Goal: Use online tool/utility: Utilize a website feature to perform a specific function

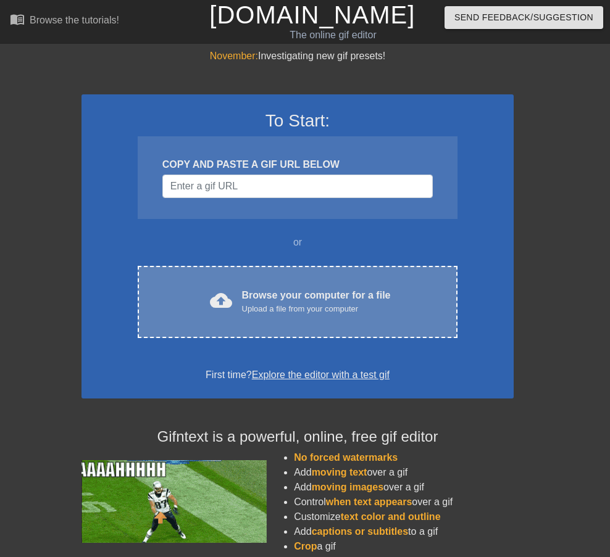
click at [346, 302] on div "Browse your computer for a file Upload a file from your computer" at bounding box center [316, 301] width 149 height 27
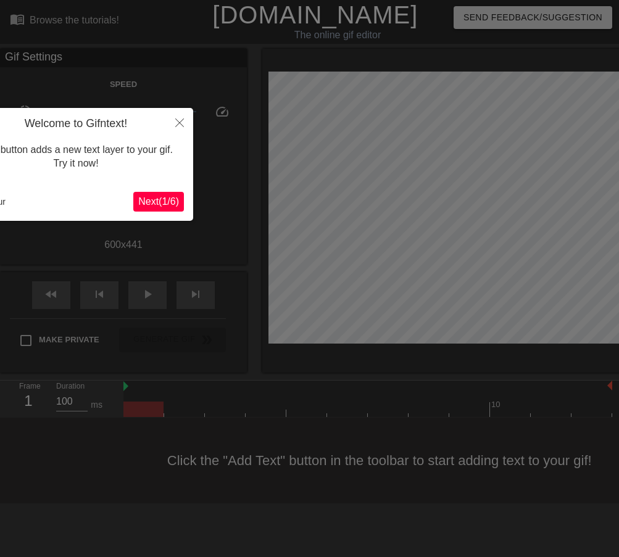
click at [170, 211] on button "Next ( 1 / 6 )" at bounding box center [158, 202] width 51 height 20
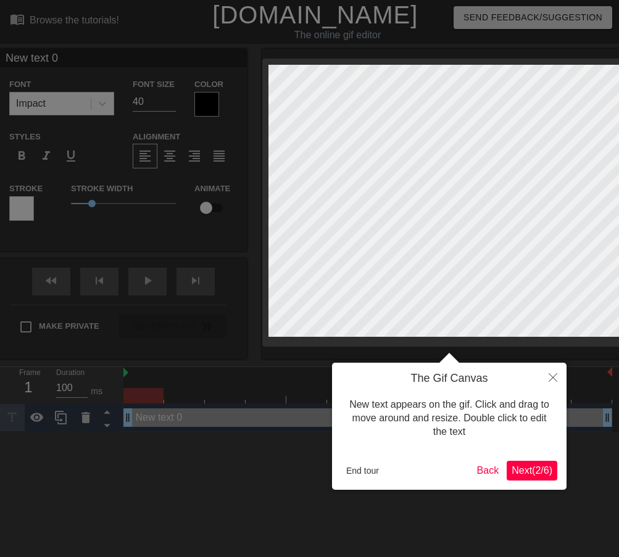
click at [609, 340] on div at bounding box center [453, 204] width 383 height 310
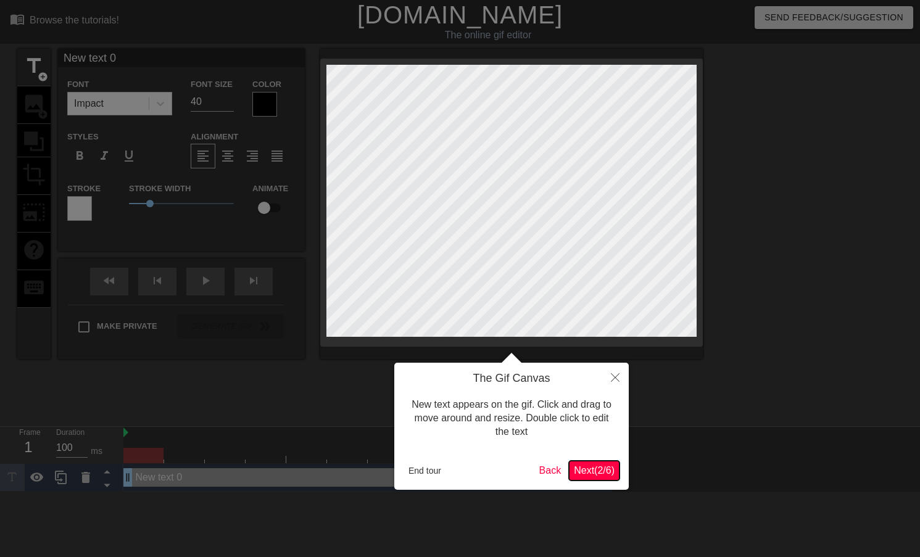
click at [597, 473] on span "Next ( 2 / 6 )" at bounding box center [594, 470] width 41 height 10
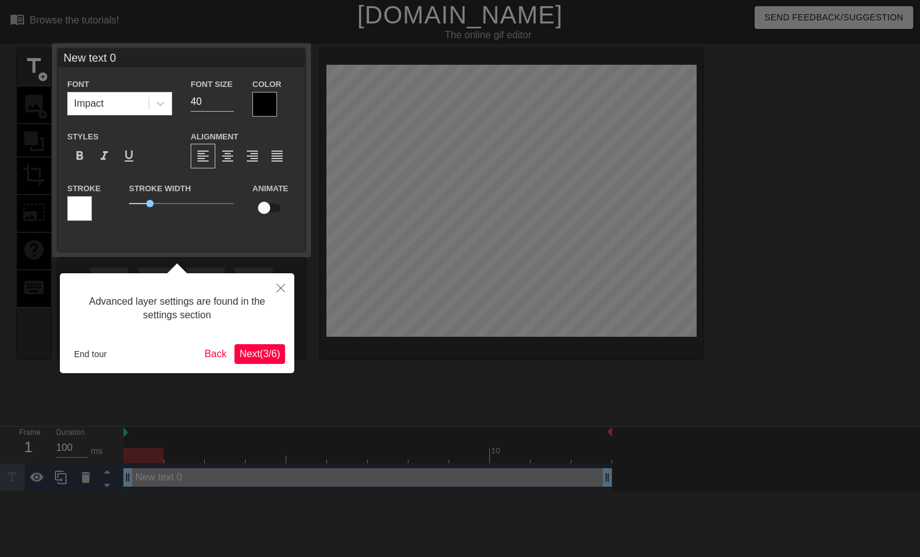
click at [244, 359] on span "Next ( 3 / 6 )" at bounding box center [259, 354] width 41 height 10
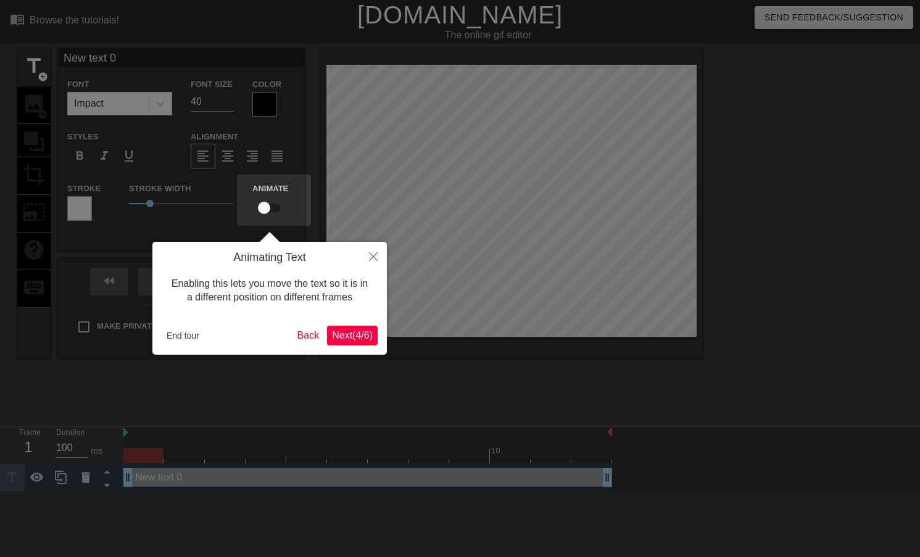
click at [359, 343] on button "Next ( 4 / 6 )" at bounding box center [352, 336] width 51 height 20
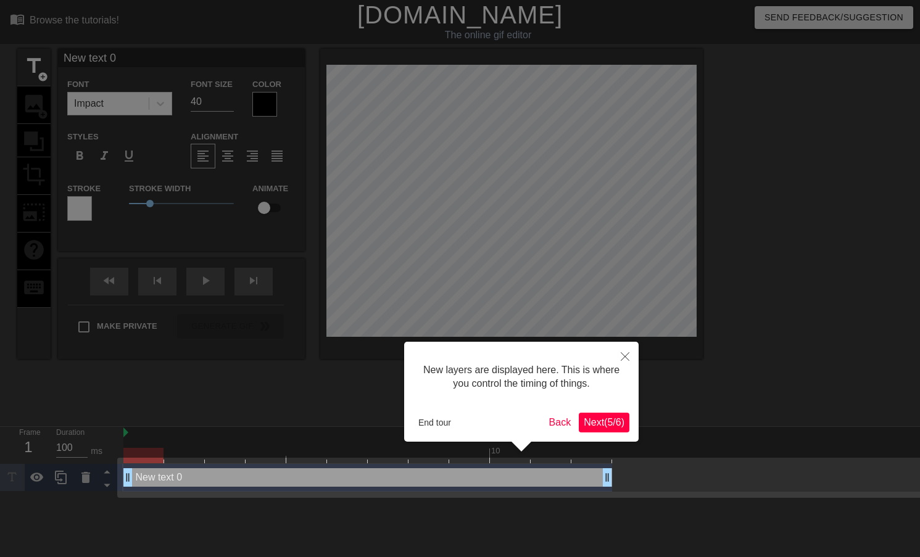
click at [594, 417] on span "Next ( 5 / 6 )" at bounding box center [604, 422] width 41 height 10
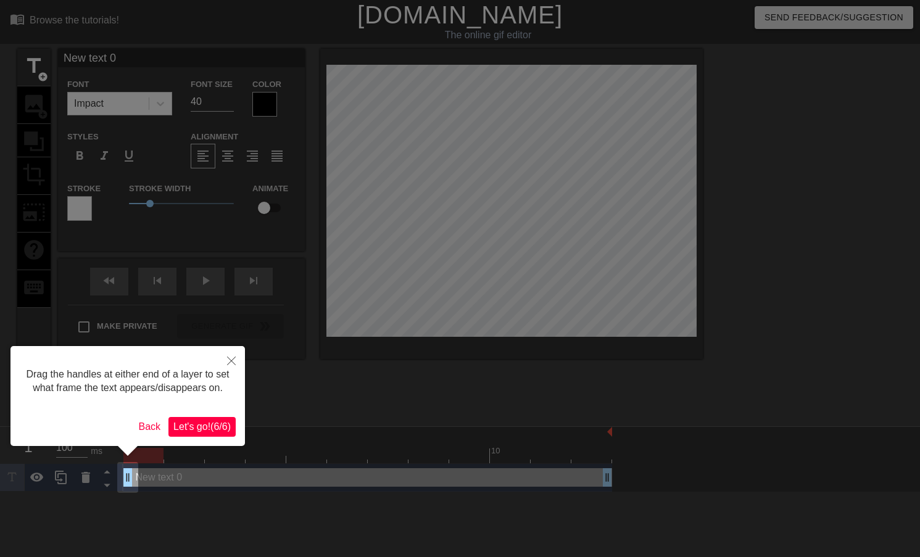
click at [204, 428] on span "Let's go! ( 6 / 6 )" at bounding box center [201, 427] width 57 height 10
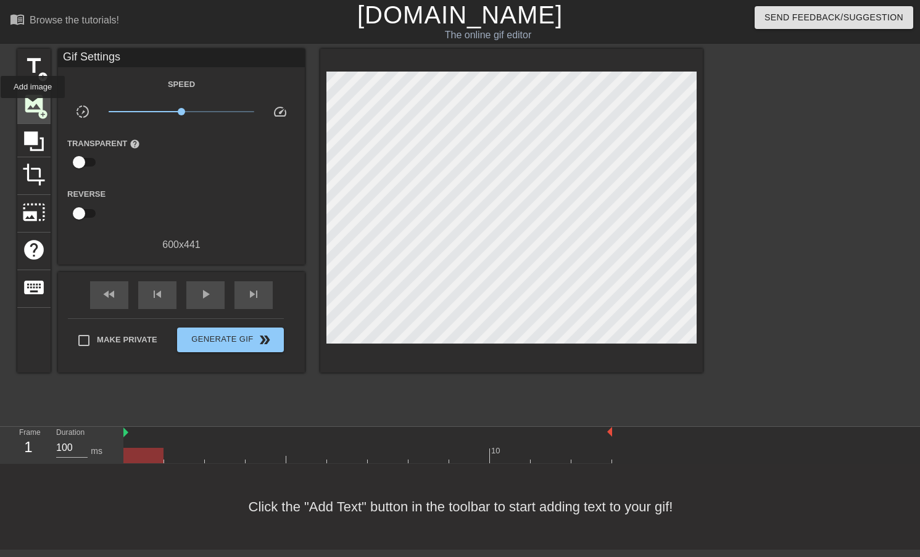
click at [33, 107] on span "image" at bounding box center [33, 103] width 23 height 23
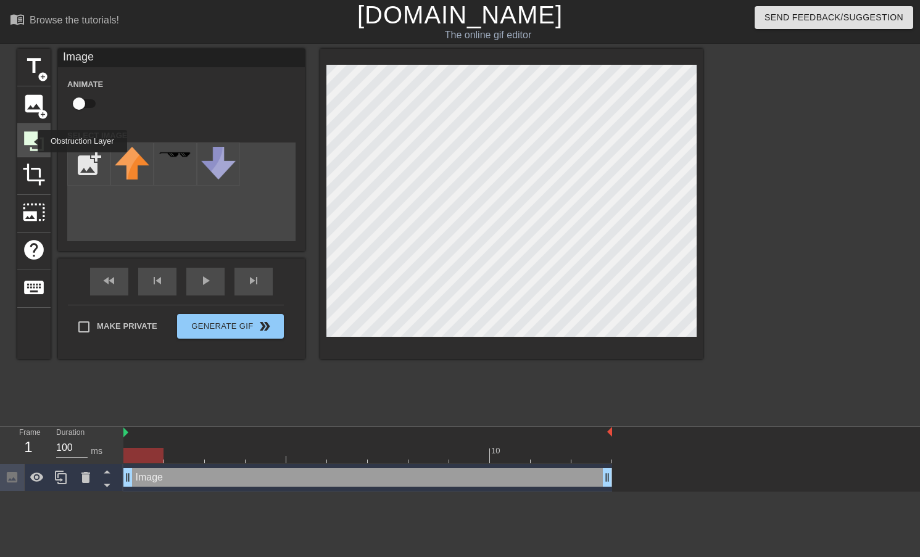
click at [30, 141] on icon at bounding box center [34, 141] width 20 height 20
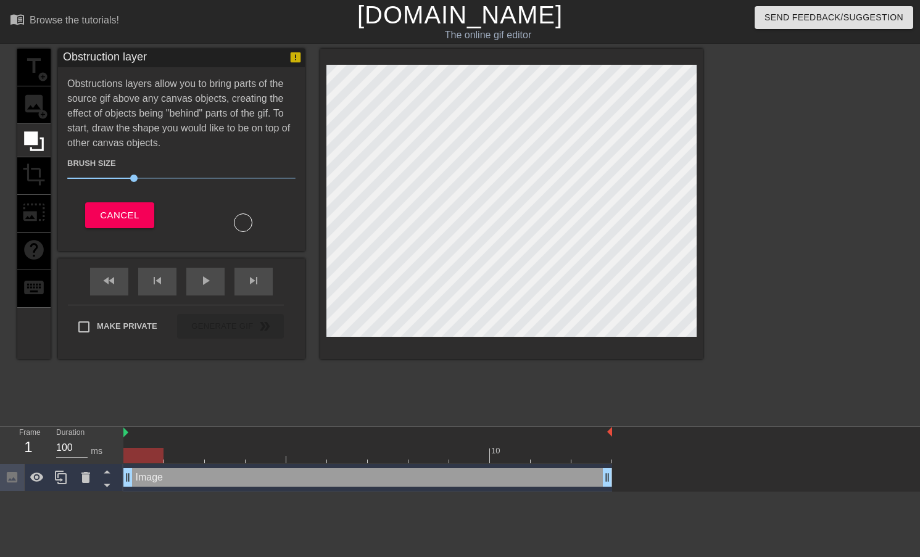
click at [36, 172] on div "title add_circle image add_circle crop photo_size_select_large help keyboard" at bounding box center [33, 204] width 33 height 310
click at [143, 222] on button "Cancel" at bounding box center [119, 215] width 69 height 26
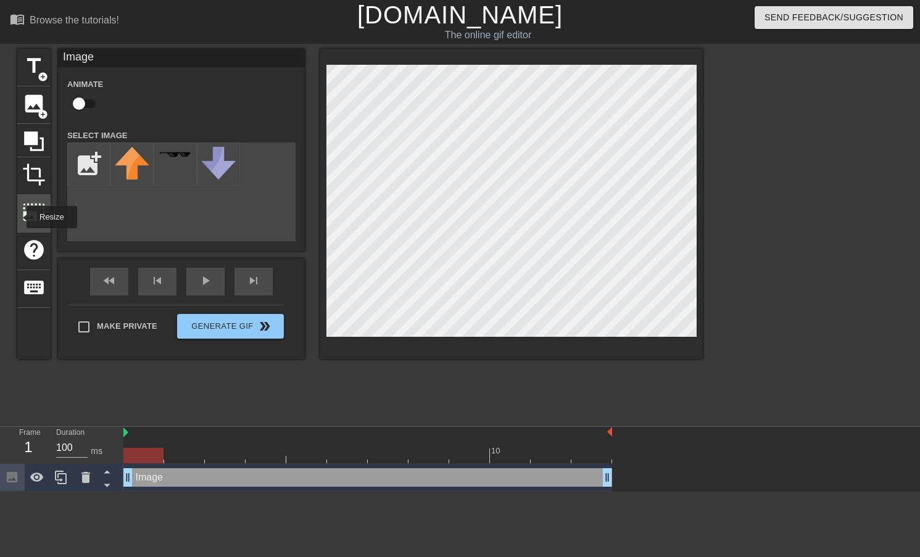
click at [19, 217] on div "photo_size_select_large" at bounding box center [33, 214] width 33 height 38
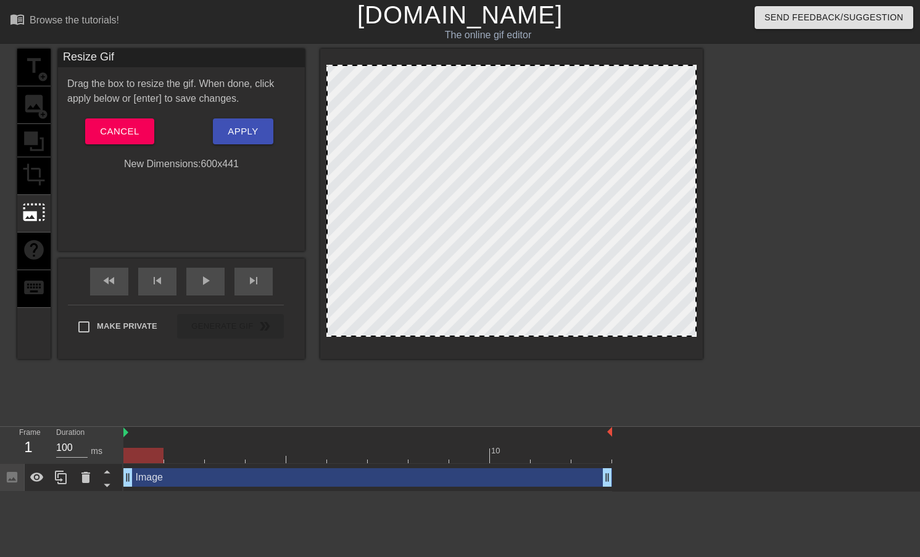
drag, startPoint x: 696, startPoint y: 66, endPoint x: 725, endPoint y: 38, distance: 40.2
click at [609, 38] on div "menu_book Browse the tutorials! [DOMAIN_NAME] The online gif editor Send Feedba…" at bounding box center [460, 246] width 920 height 492
drag, startPoint x: 428, startPoint y: 336, endPoint x: 429, endPoint y: 373, distance: 37.0
click at [429, 373] on div "title add_circle image add_circle crop photo_size_select_large help keyboard Re…" at bounding box center [360, 234] width 686 height 370
click at [525, 215] on div at bounding box center [511, 201] width 370 height 272
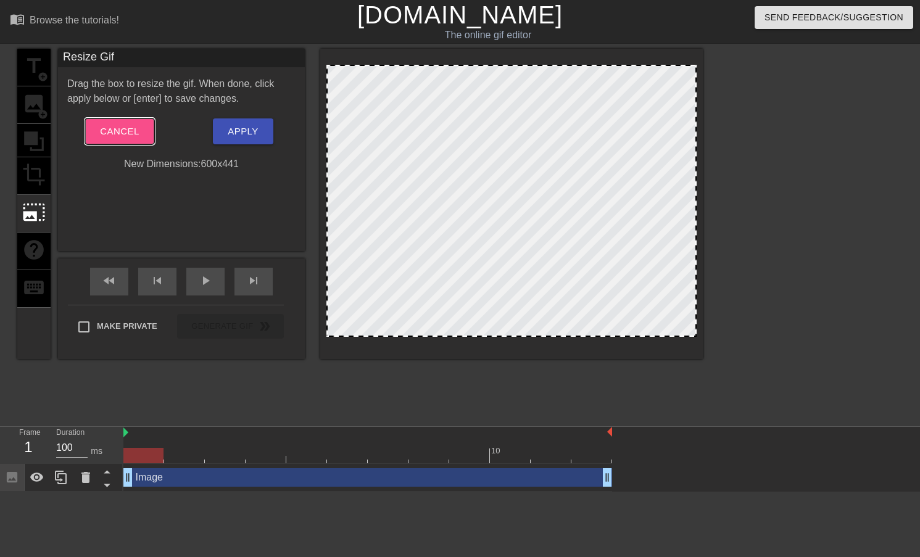
click at [104, 138] on span "Cancel" at bounding box center [119, 131] width 39 height 16
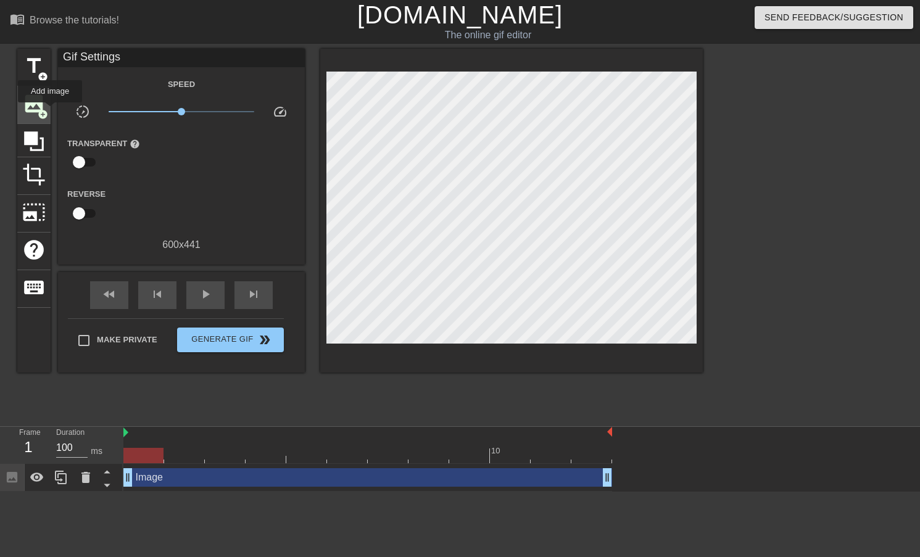
click at [49, 111] on div "image add_circle" at bounding box center [33, 105] width 33 height 38
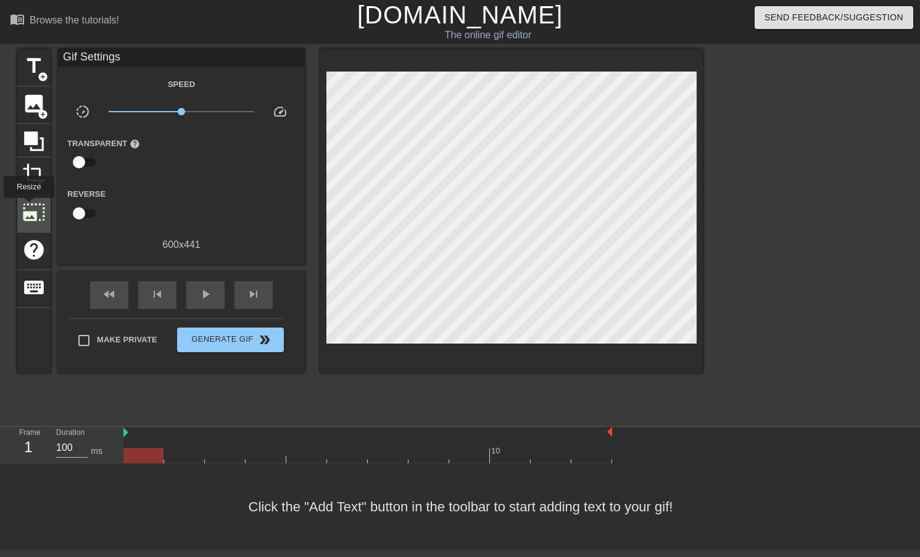
click at [28, 207] on span "photo_size_select_large" at bounding box center [33, 212] width 23 height 23
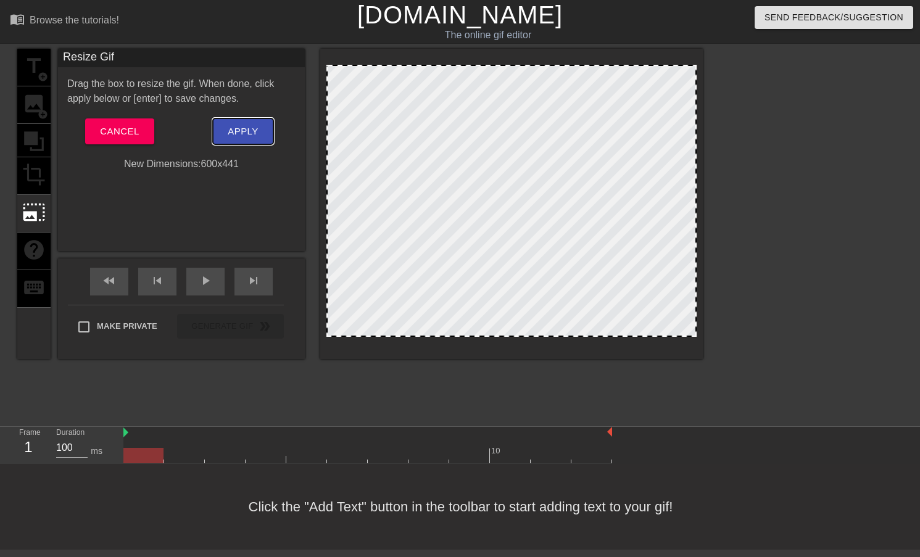
click at [227, 128] on button "Apply" at bounding box center [243, 131] width 60 height 26
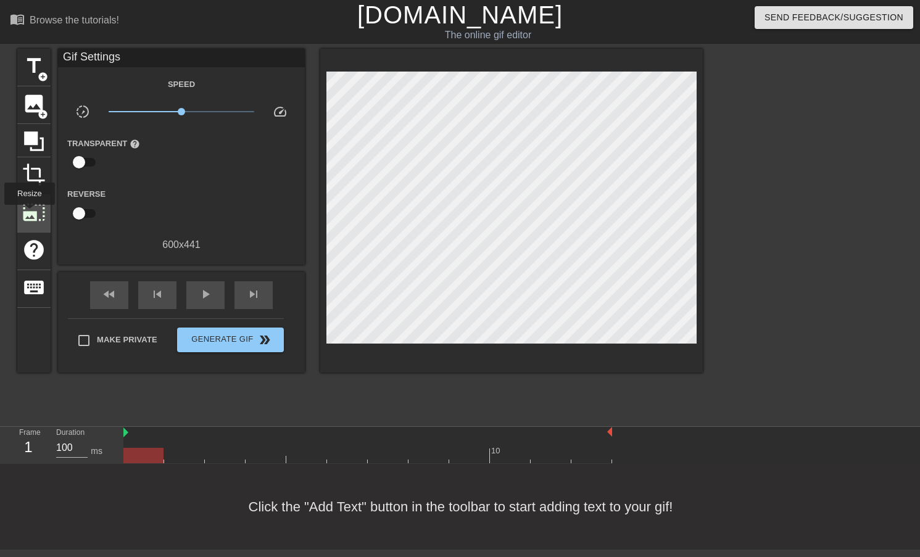
click at [28, 214] on span "photo_size_select_large" at bounding box center [33, 212] width 23 height 23
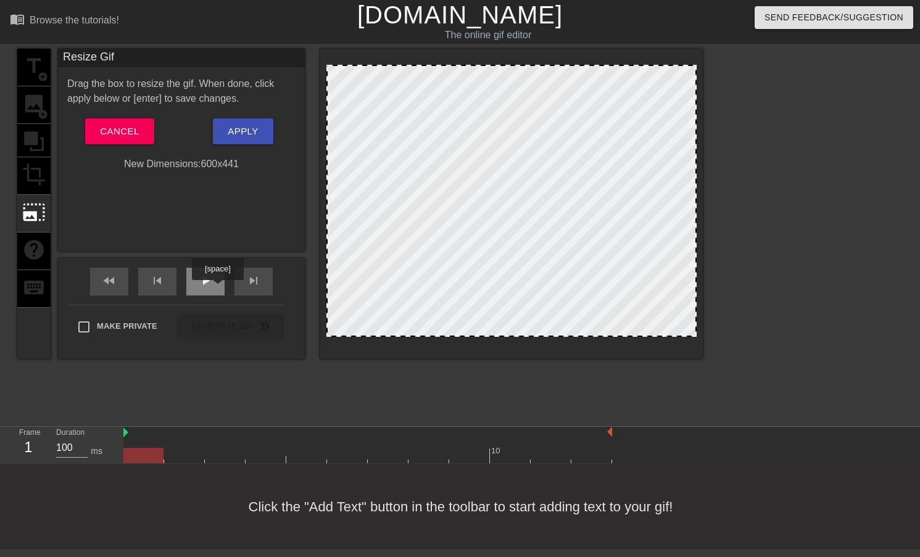
click at [215, 286] on div "play_arrow" at bounding box center [205, 282] width 38 height 28
click at [215, 286] on div "pause" at bounding box center [205, 282] width 38 height 28
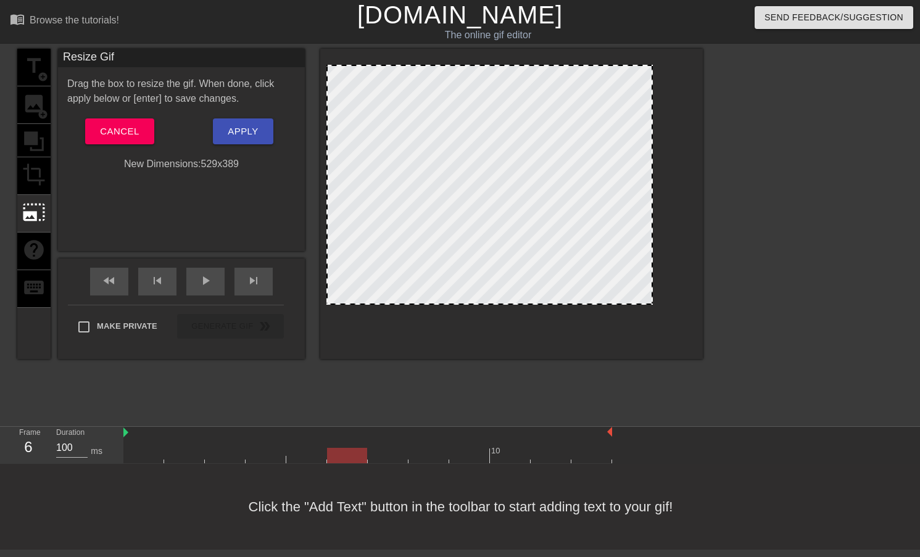
click at [609, 304] on div at bounding box center [511, 201] width 370 height 272
click at [122, 123] on span "Cancel" at bounding box center [119, 131] width 39 height 16
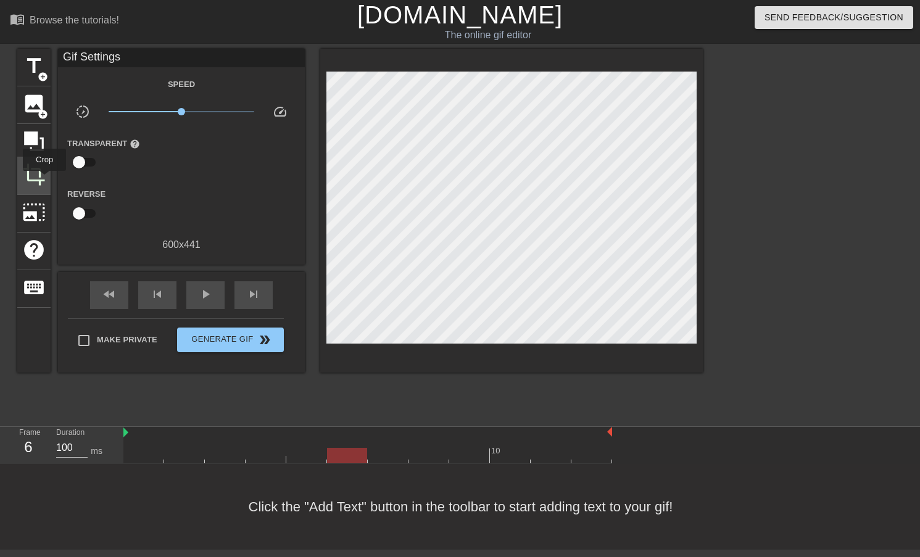
click at [44, 180] on span "crop" at bounding box center [33, 174] width 23 height 23
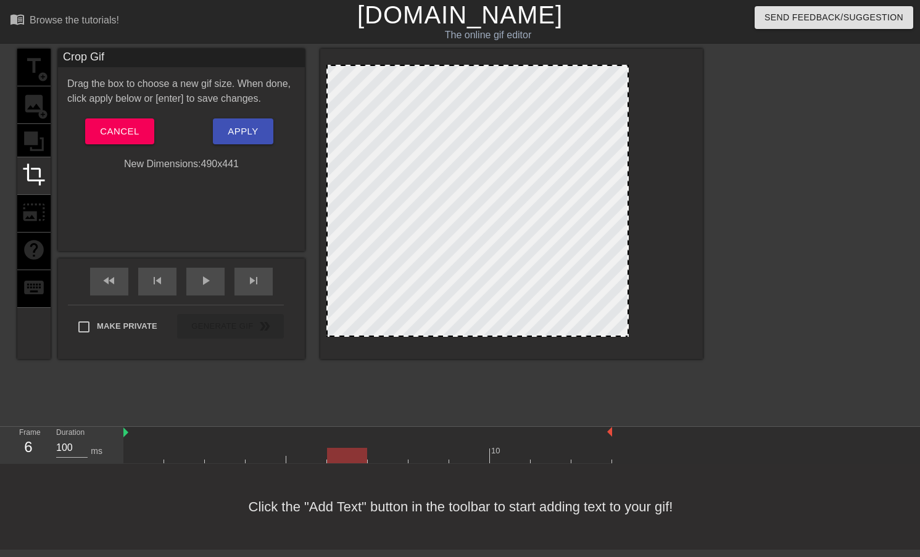
drag, startPoint x: 694, startPoint y: 333, endPoint x: 626, endPoint y: 274, distance: 89.7
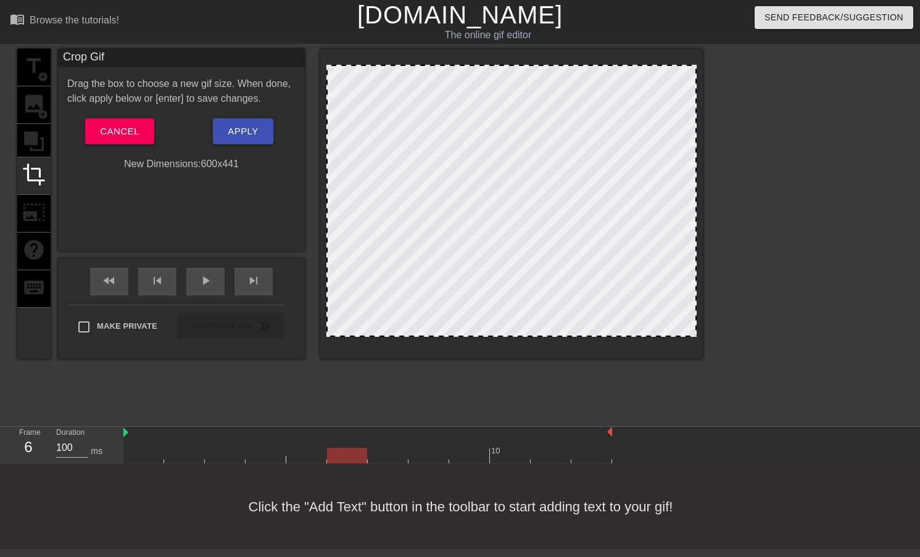
drag, startPoint x: 626, startPoint y: 274, endPoint x: 886, endPoint y: 306, distance: 261.7
click at [609, 306] on div "title add_circle image add_circle crop photo_size_select_large help keyboard Cr…" at bounding box center [460, 234] width 920 height 370
click at [107, 129] on span "Cancel" at bounding box center [119, 131] width 39 height 16
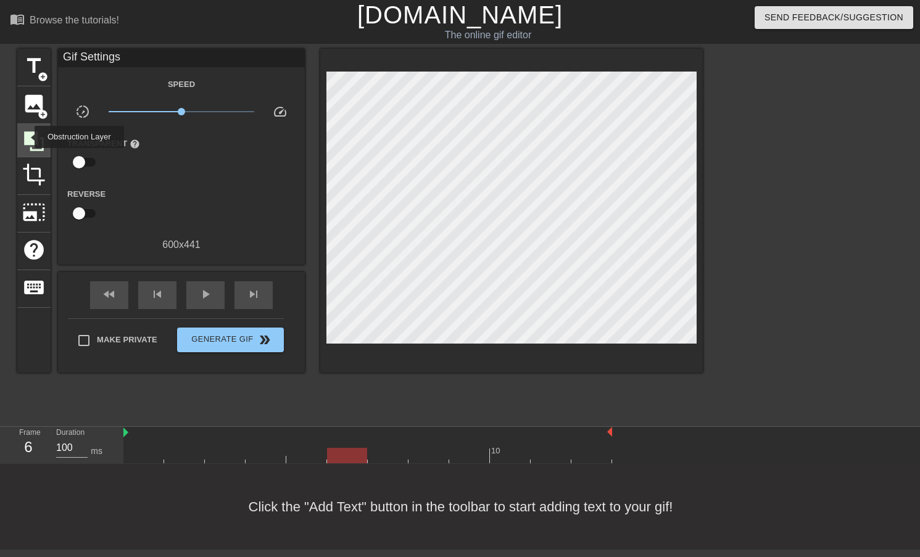
click at [27, 137] on icon at bounding box center [34, 141] width 20 height 20
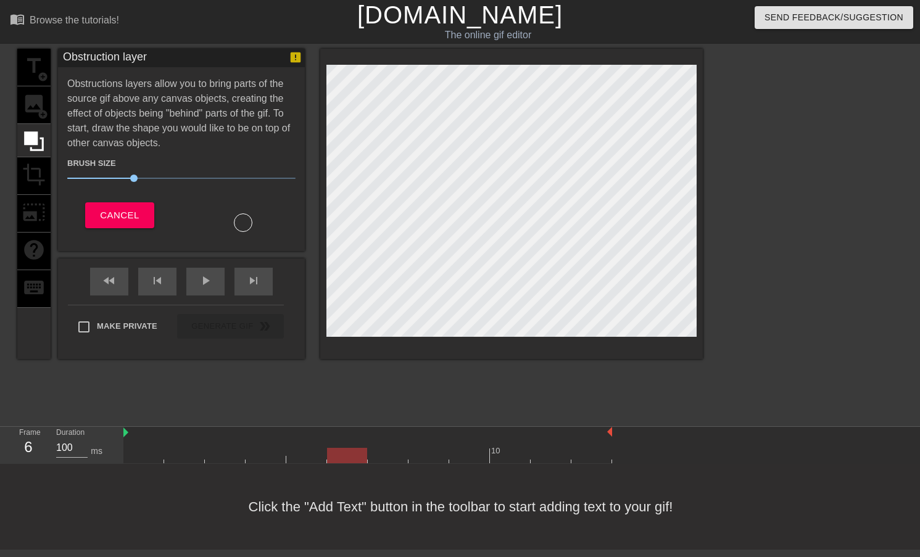
click at [30, 171] on div "title add_circle image add_circle crop photo_size_select_large help keyboard" at bounding box center [33, 204] width 33 height 310
click at [31, 182] on div "title add_circle image add_circle crop photo_size_select_large help keyboard" at bounding box center [33, 204] width 33 height 310
click at [36, 94] on div "title add_circle image add_circle crop photo_size_select_large help keyboard" at bounding box center [33, 204] width 33 height 310
click at [25, 130] on div "title add_circle image add_circle crop photo_size_select_large help keyboard" at bounding box center [33, 204] width 33 height 310
click at [28, 164] on div "title add_circle image add_circle crop photo_size_select_large help keyboard" at bounding box center [33, 204] width 33 height 310
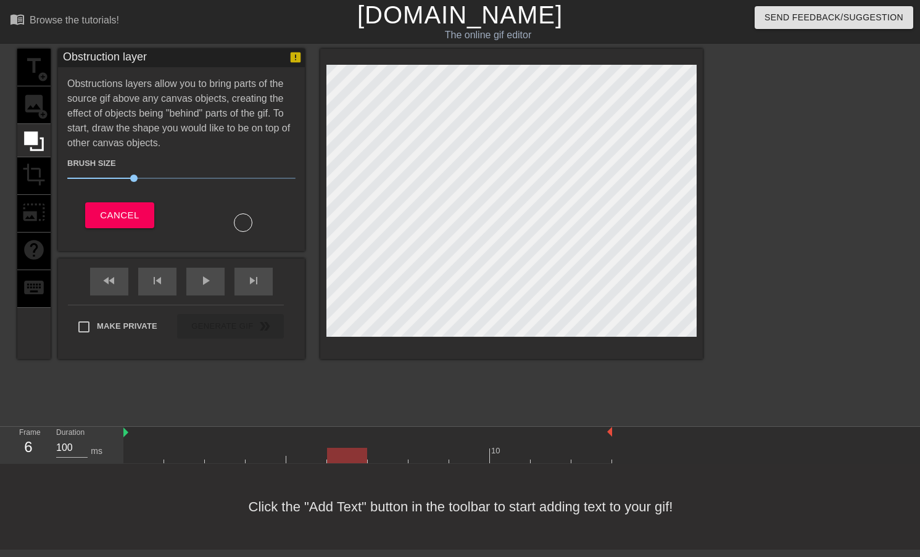
click at [34, 216] on div "title add_circle image add_circle crop photo_size_select_large help keyboard" at bounding box center [33, 204] width 33 height 310
click at [35, 256] on div "title add_circle image add_circle crop photo_size_select_large help keyboard" at bounding box center [33, 204] width 33 height 310
click at [119, 222] on span "Cancel" at bounding box center [119, 215] width 39 height 16
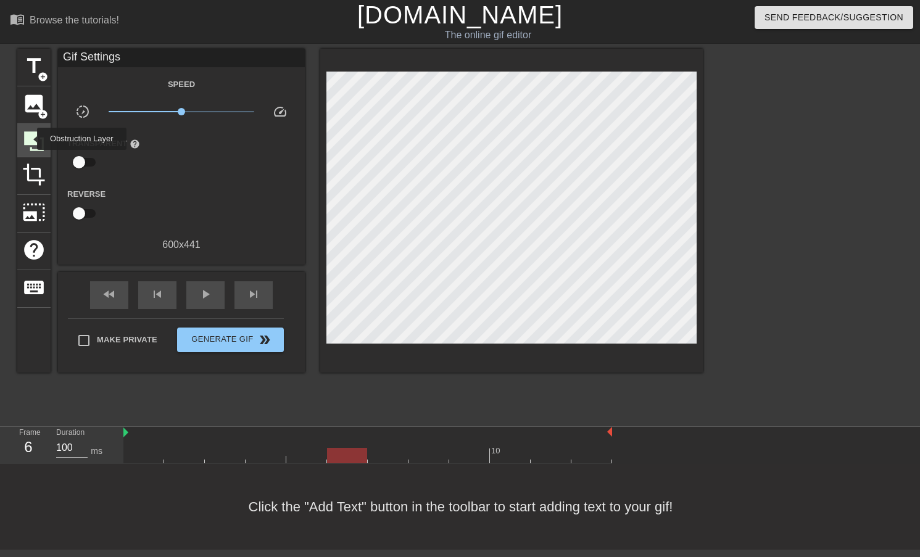
click at [29, 139] on icon at bounding box center [34, 141] width 20 height 20
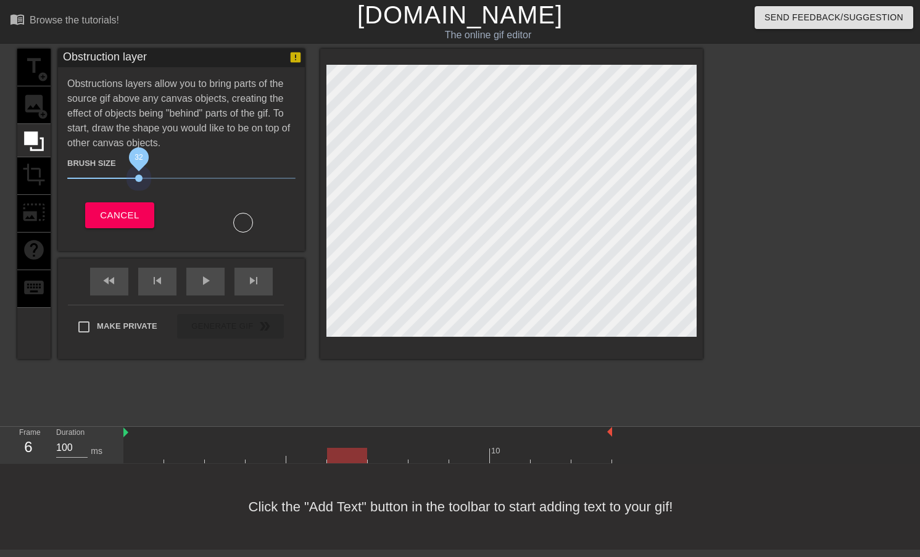
click at [139, 178] on span "32" at bounding box center [181, 178] width 228 height 15
click at [182, 173] on span "32" at bounding box center [181, 178] width 228 height 15
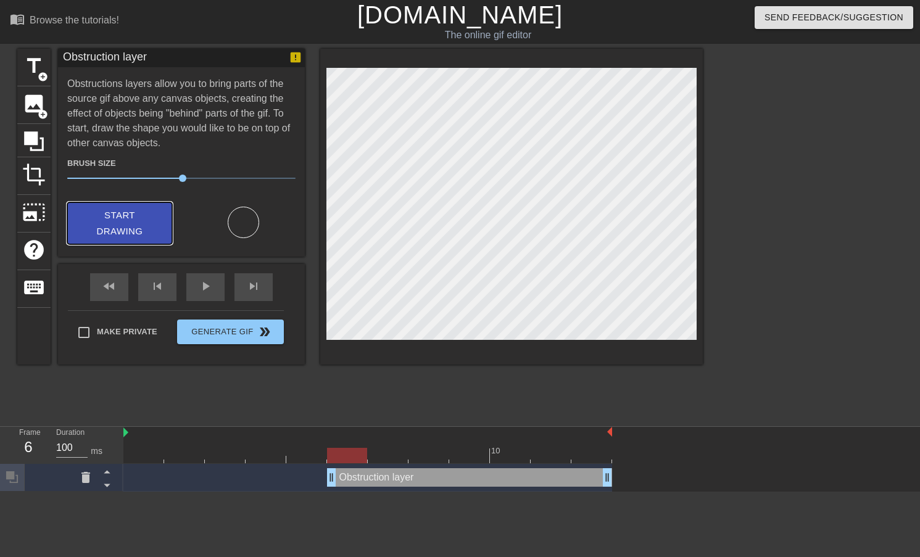
drag, startPoint x: 130, startPoint y: 220, endPoint x: 135, endPoint y: 217, distance: 6.4
click at [130, 220] on span "Start Drawing" at bounding box center [119, 223] width 75 height 33
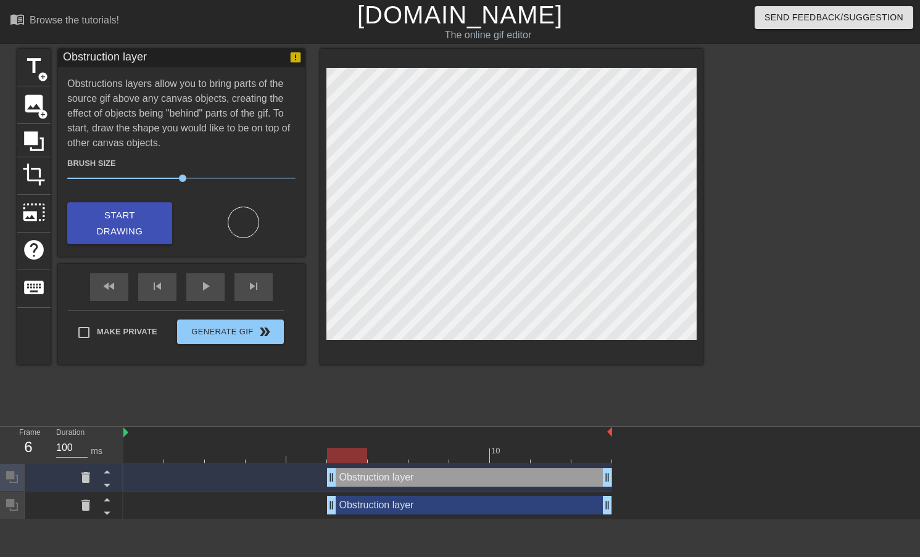
drag, startPoint x: 402, startPoint y: 483, endPoint x: 483, endPoint y: 491, distance: 81.3
click at [483, 491] on div "Obstruction layer drag_handle drag_handle" at bounding box center [367, 478] width 489 height 28
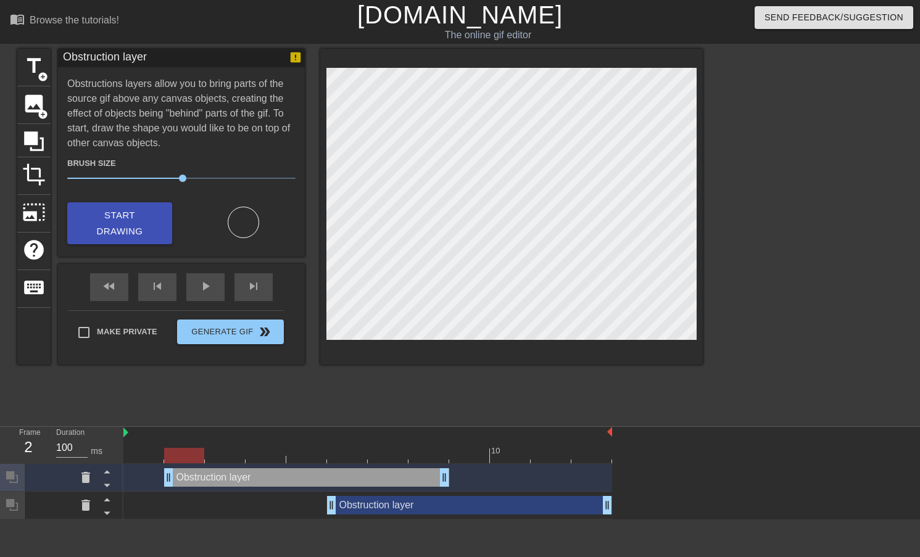
drag, startPoint x: 476, startPoint y: 484, endPoint x: 312, endPoint y: 475, distance: 165.0
click at [312, 475] on div "Obstruction layer drag_handle drag_handle" at bounding box center [306, 477] width 285 height 19
click at [189, 482] on div "Obstruction layer drag_handle drag_handle" at bounding box center [306, 477] width 285 height 19
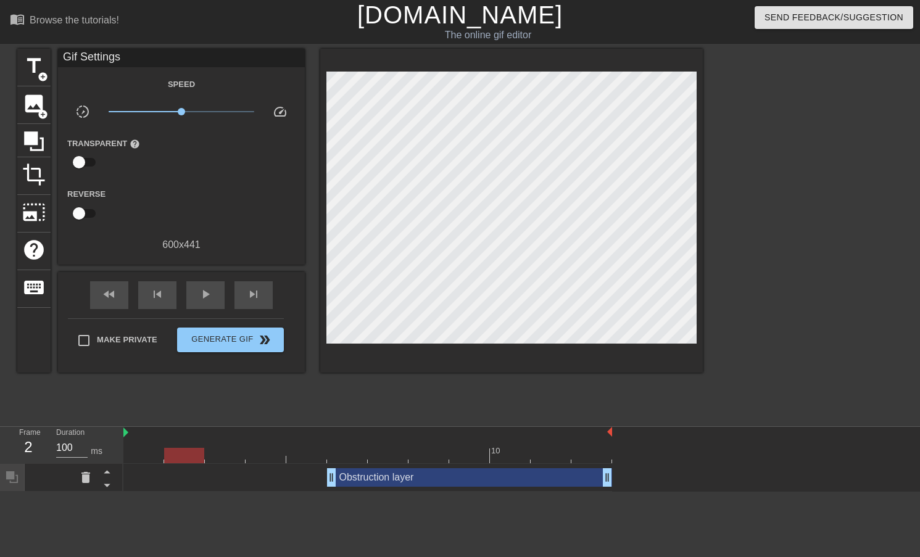
click at [363, 477] on div "Obstruction layer drag_handle drag_handle" at bounding box center [469, 477] width 285 height 19
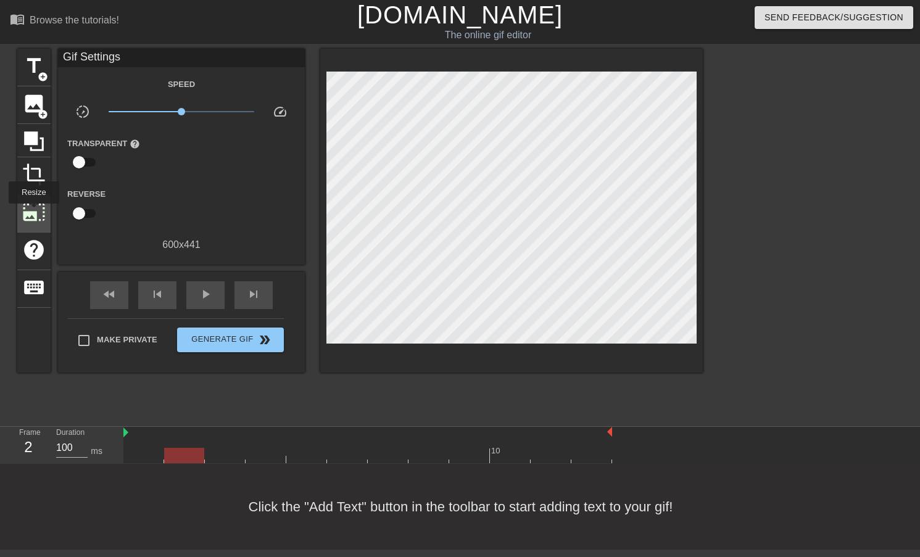
click at [33, 213] on span "photo_size_select_large" at bounding box center [33, 212] width 23 height 23
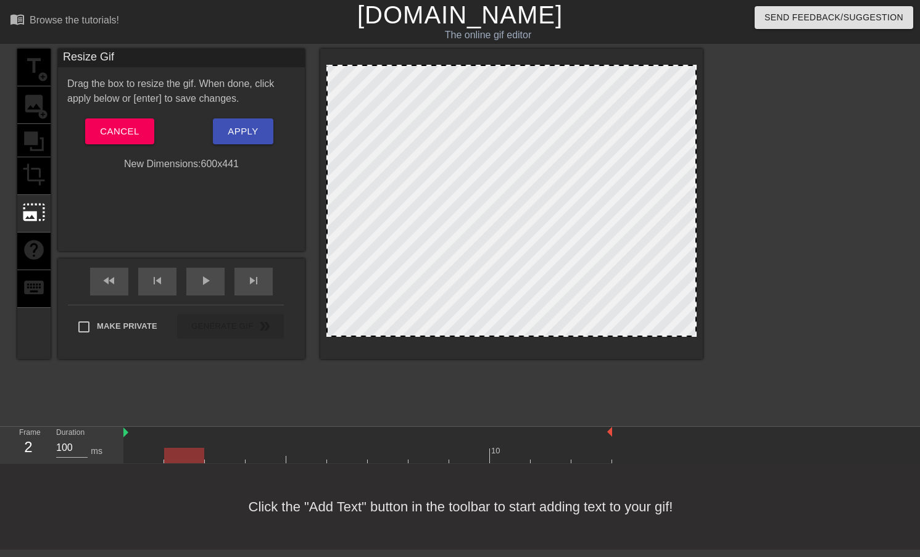
click at [26, 262] on div "title add_circle image add_circle crop photo_size_select_large help keyboard" at bounding box center [33, 204] width 33 height 310
click at [23, 108] on div "title add_circle image add_circle crop photo_size_select_large help keyboard" at bounding box center [33, 204] width 33 height 310
click at [31, 107] on div "title add_circle image add_circle crop photo_size_select_large help keyboard" at bounding box center [33, 204] width 33 height 310
click at [126, 144] on button "Cancel" at bounding box center [119, 131] width 69 height 26
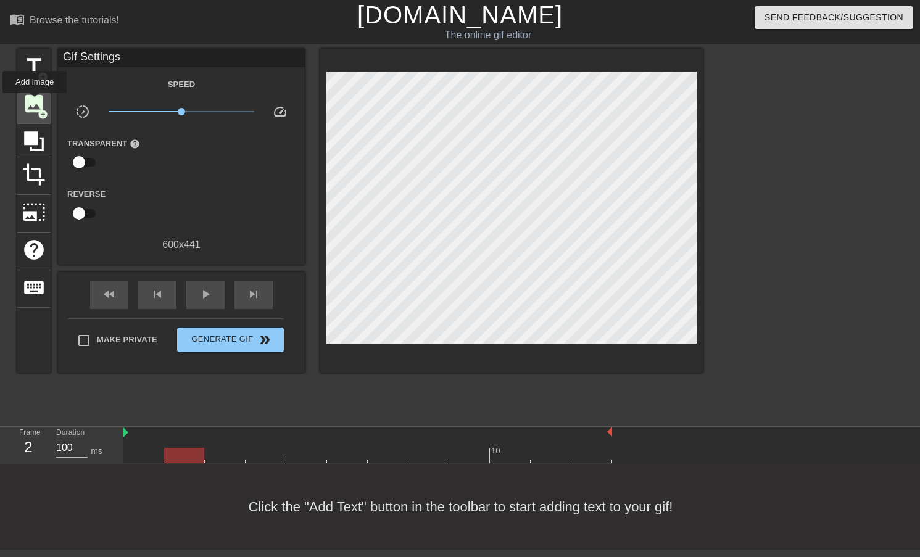
click at [35, 102] on span "image" at bounding box center [33, 103] width 23 height 23
